Goal: Navigation & Orientation: Find specific page/section

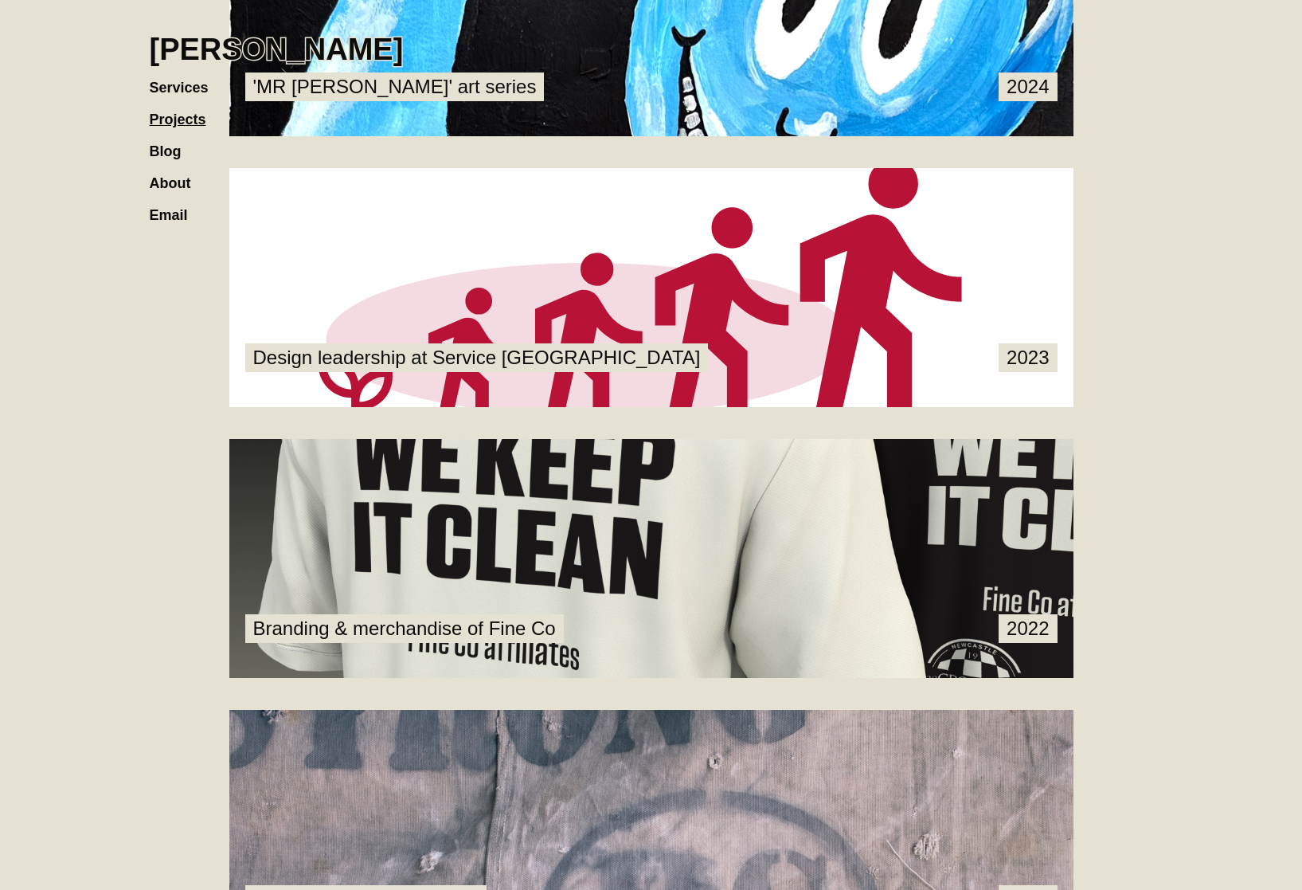
scroll to position [1325, 0]
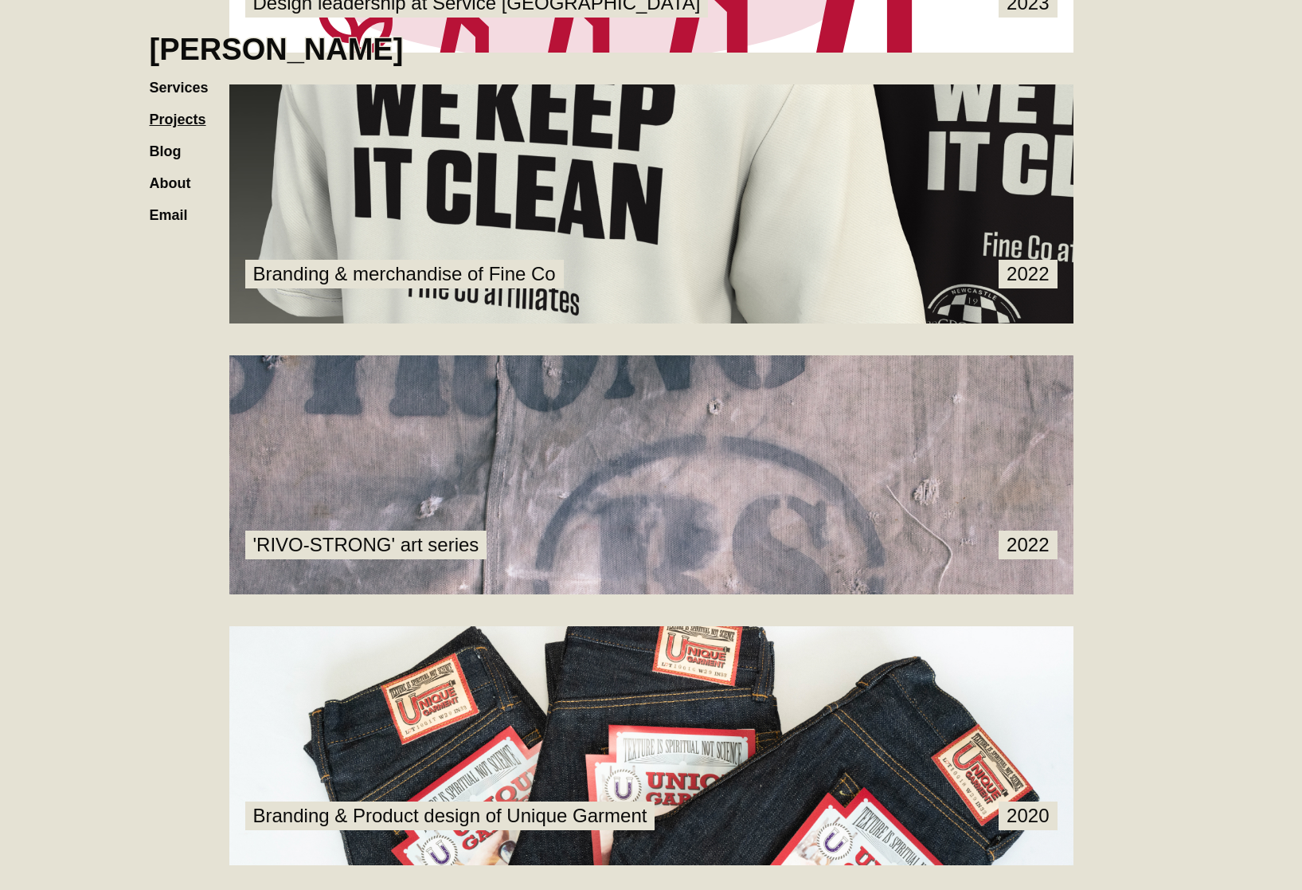
click at [523, 206] on link at bounding box center [651, 203] width 844 height 239
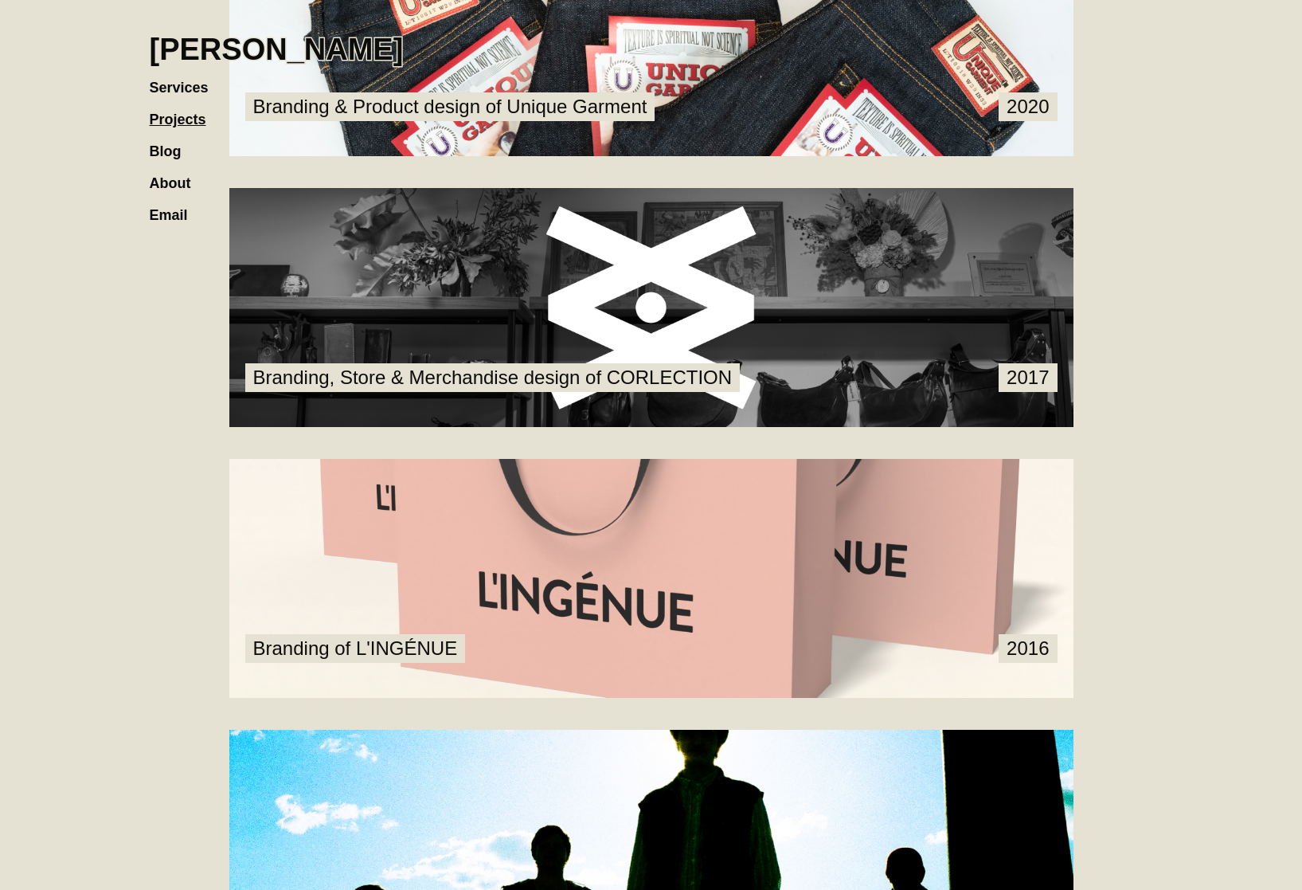
scroll to position [2241, 0]
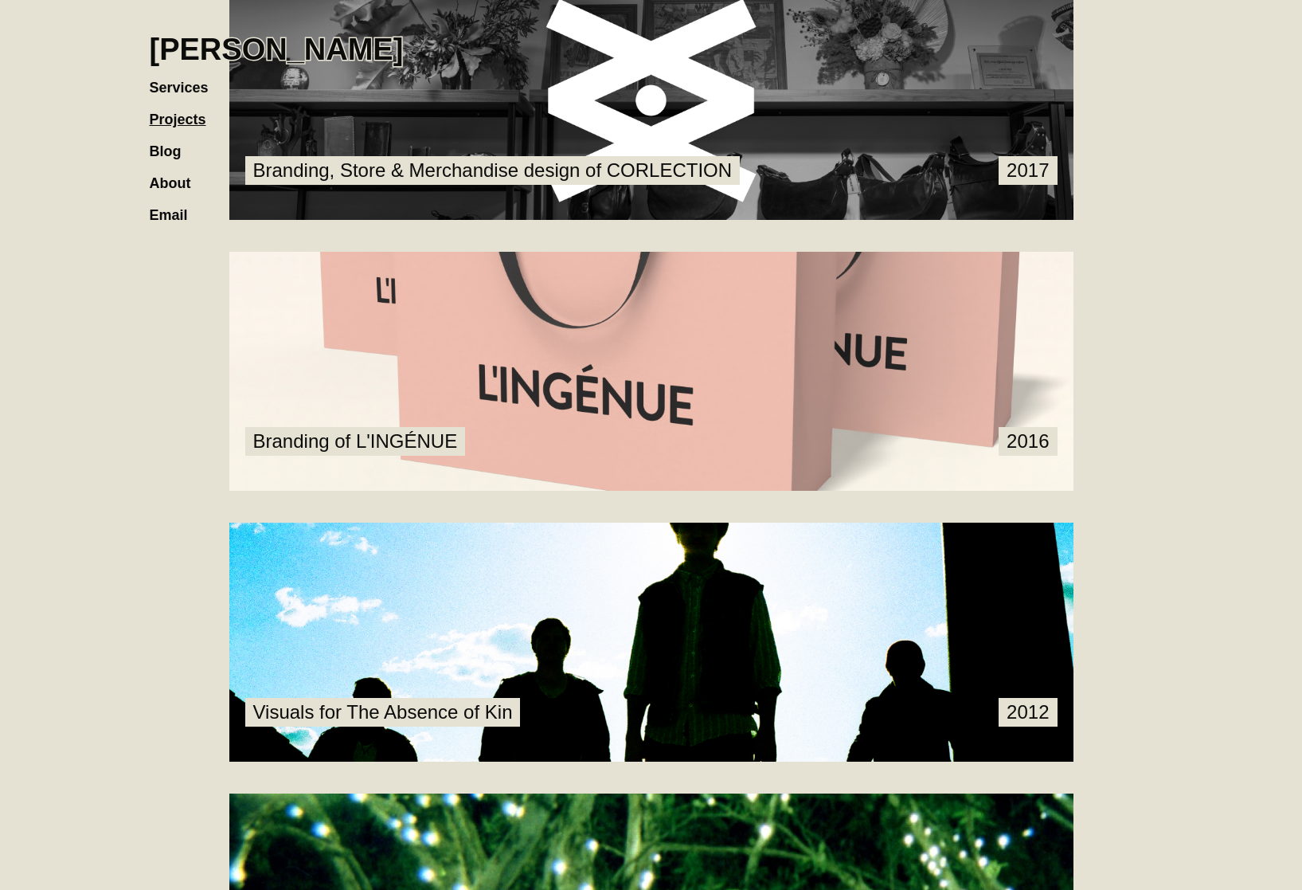
click at [468, 209] on link at bounding box center [651, 100] width 844 height 239
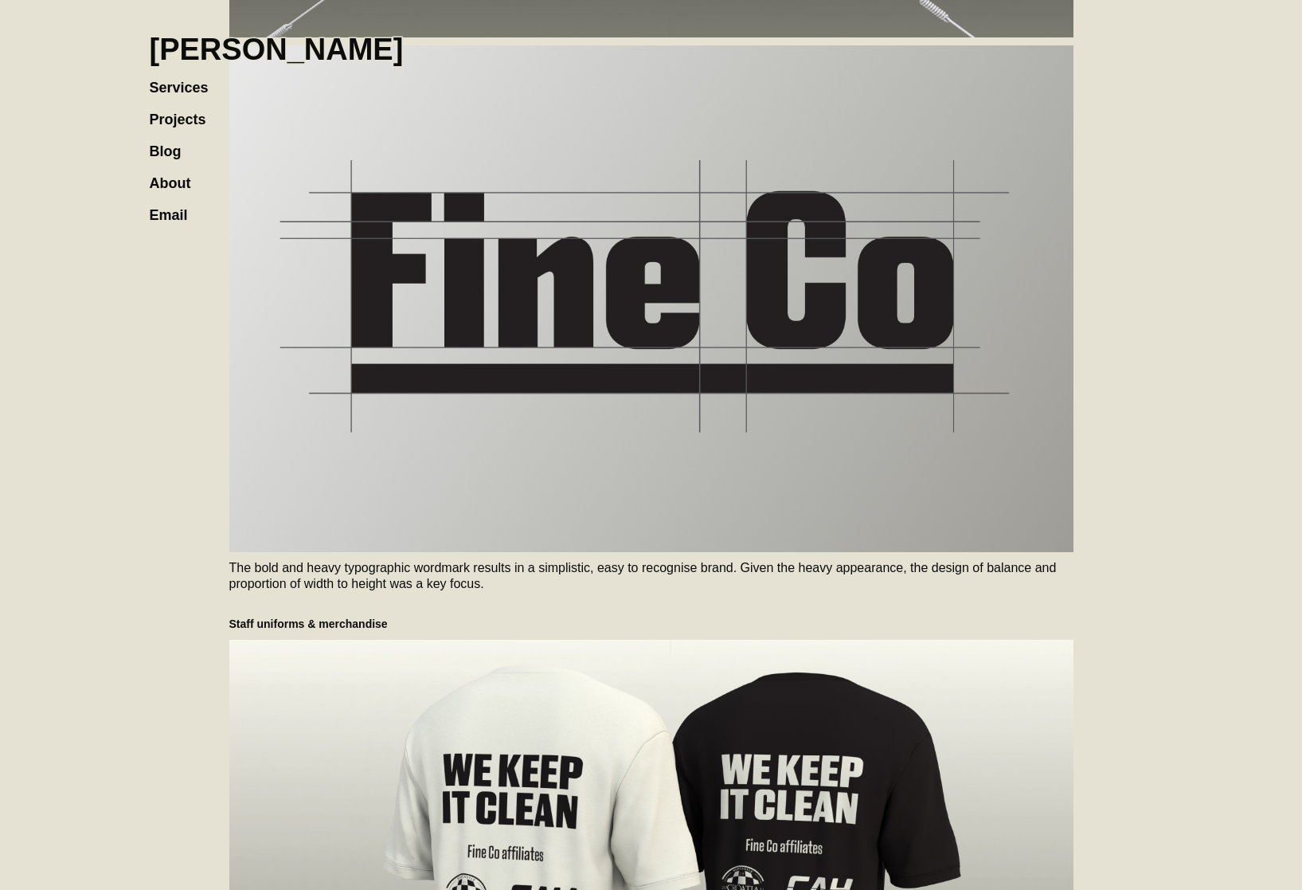
scroll to position [1073, 0]
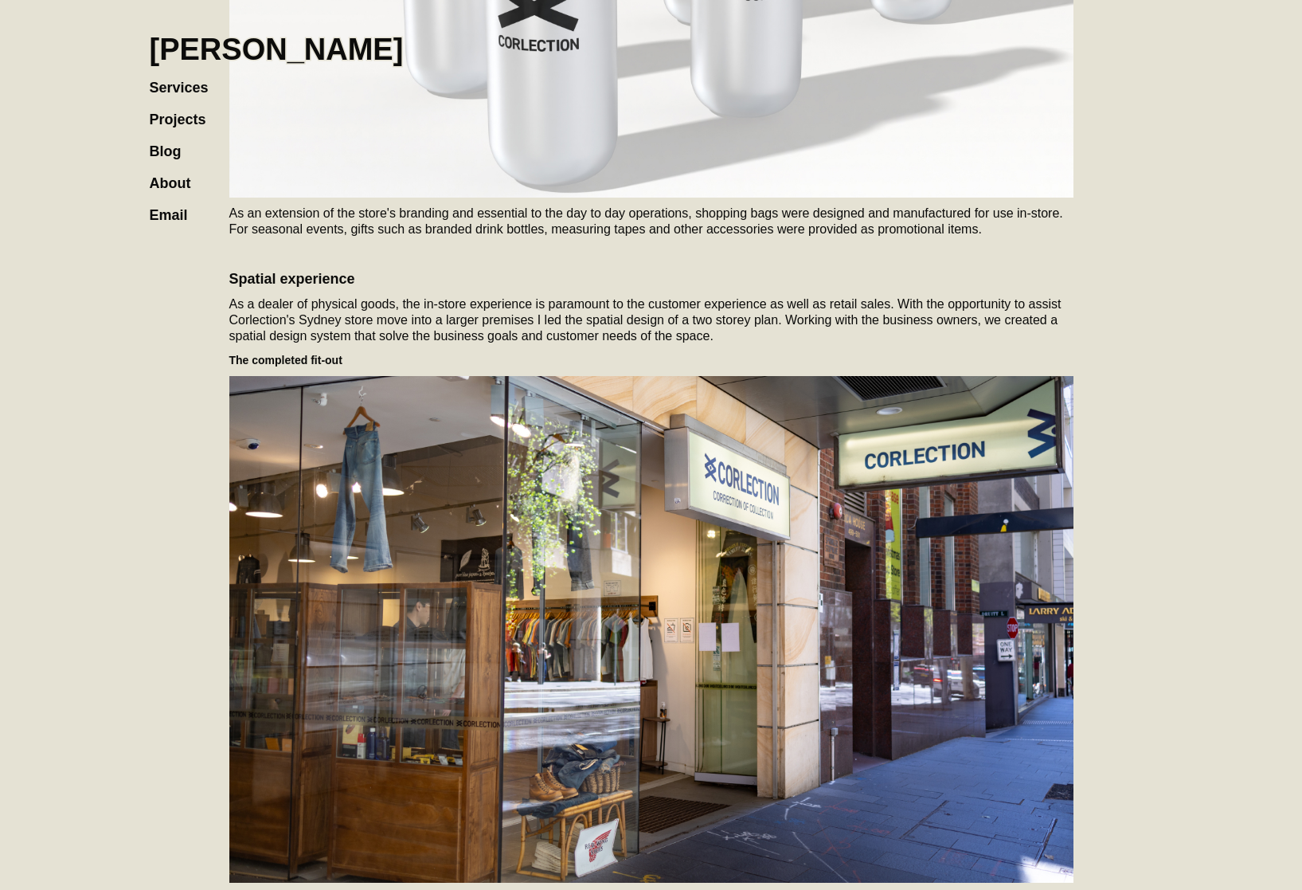
scroll to position [2931, 0]
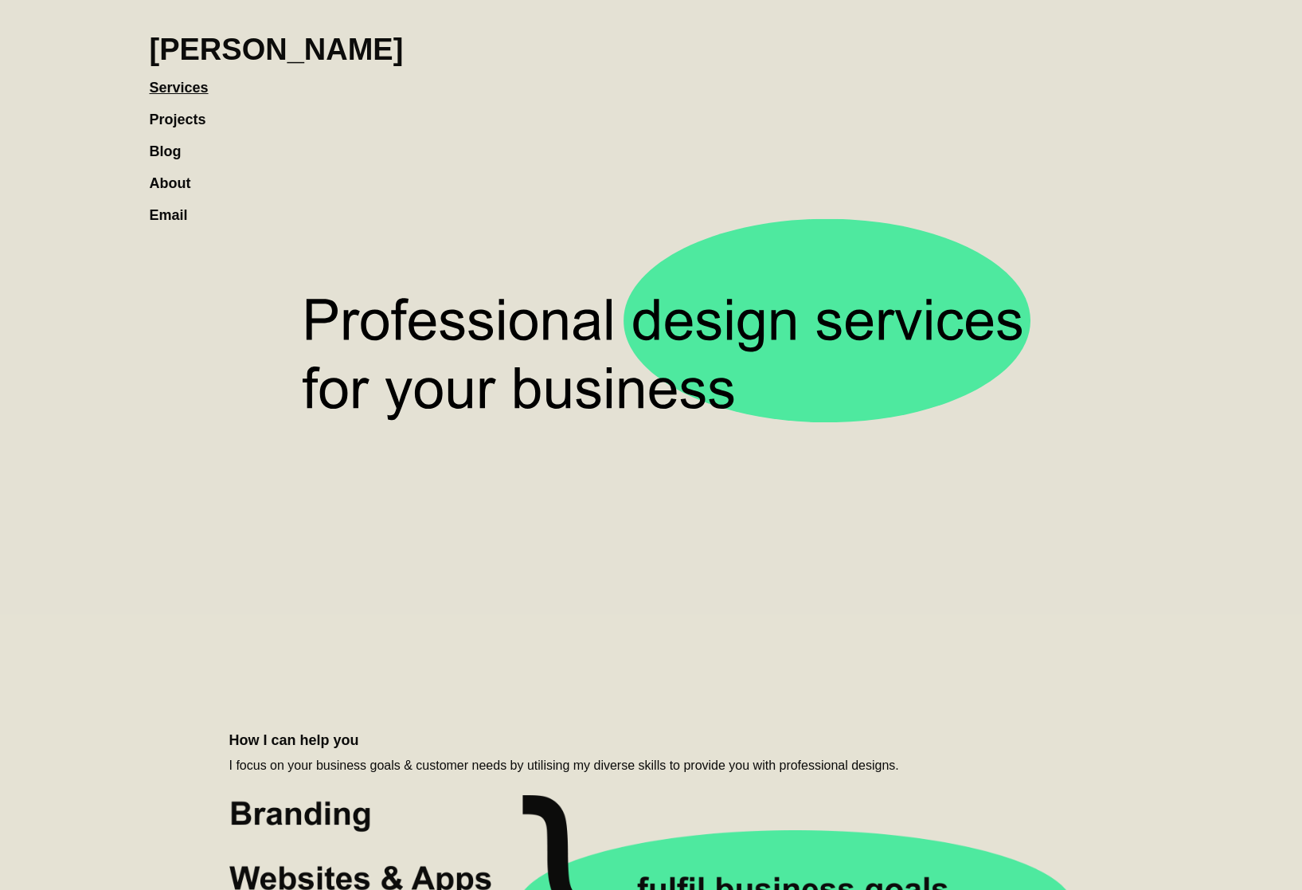
click at [198, 123] on link "Projects" at bounding box center [186, 112] width 72 height 32
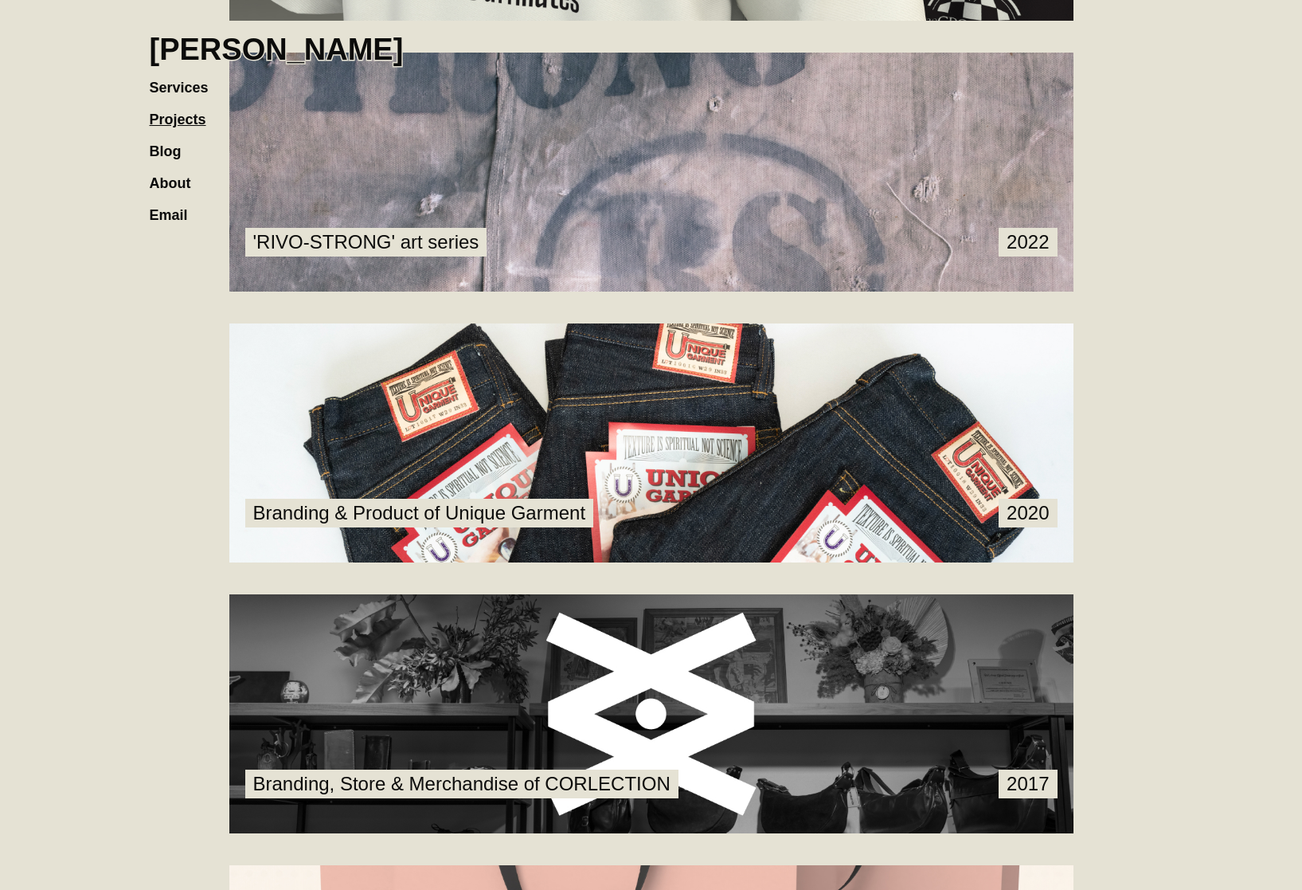
scroll to position [1366, 0]
